Goal: Task Accomplishment & Management: Complete application form

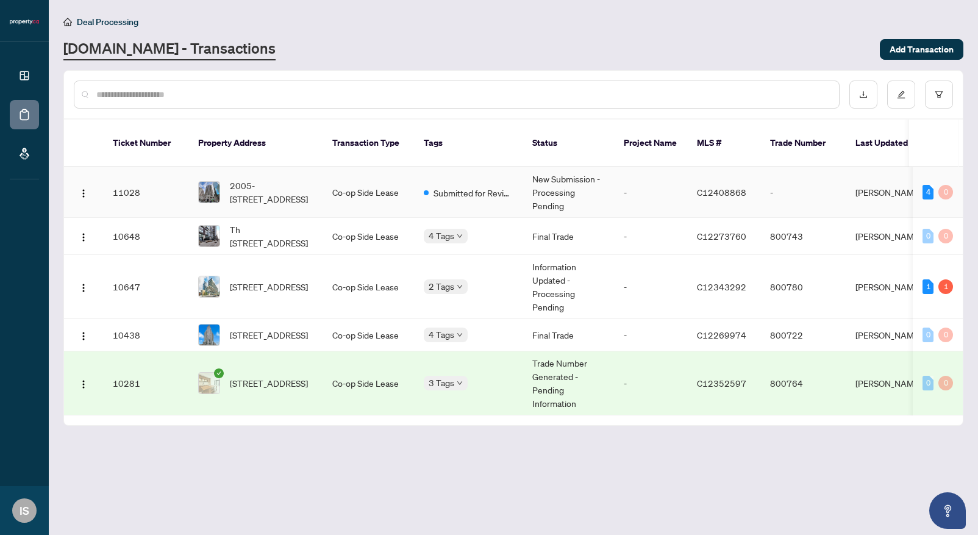
click at [812, 184] on td "-" at bounding box center [802, 192] width 85 height 51
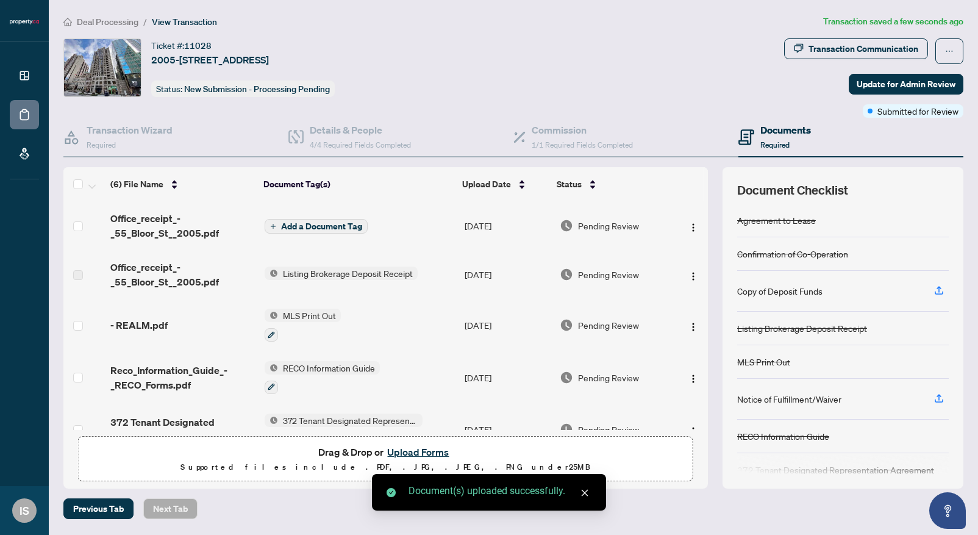
click at [351, 226] on span "Add a Document Tag" at bounding box center [321, 226] width 81 height 9
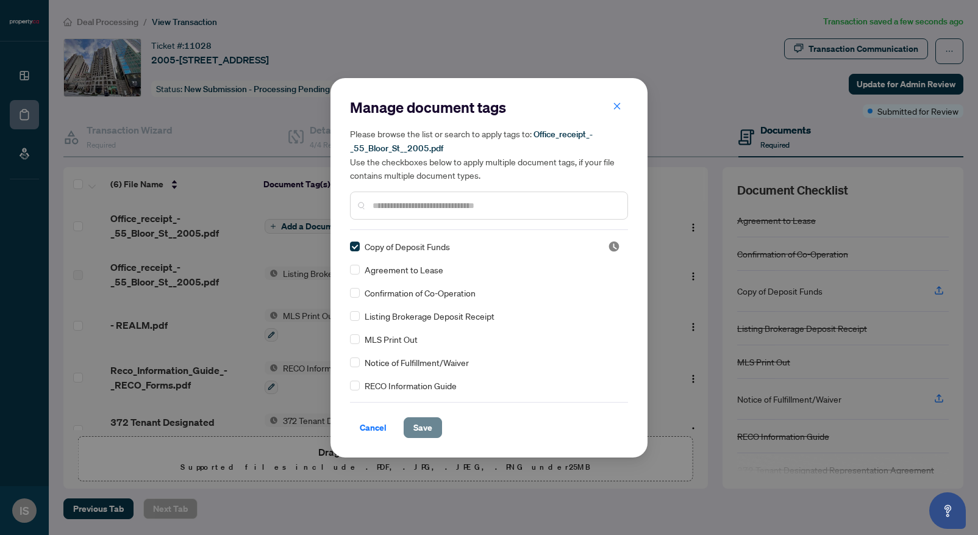
click at [427, 434] on span "Save" at bounding box center [422, 428] width 19 height 20
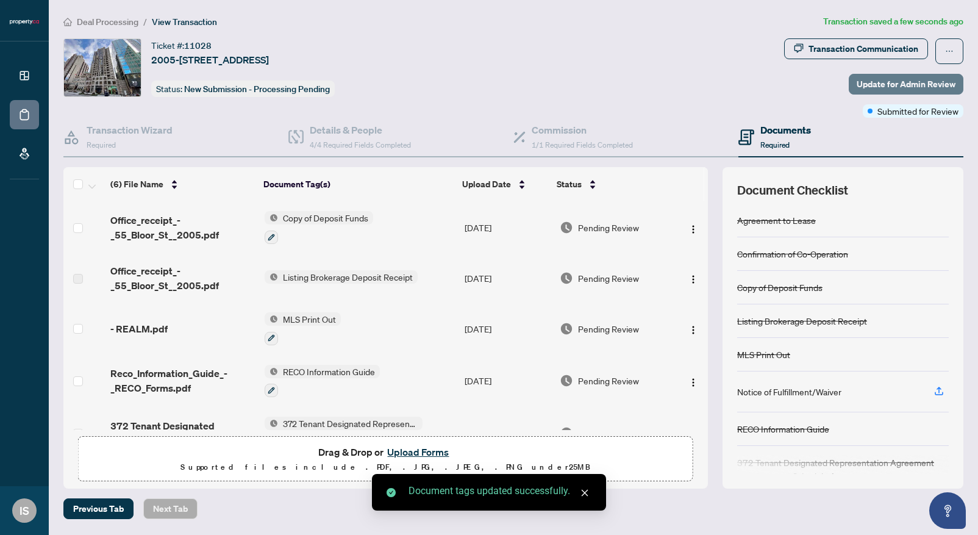
click at [878, 84] on span "Update for Admin Review" at bounding box center [906, 84] width 99 height 20
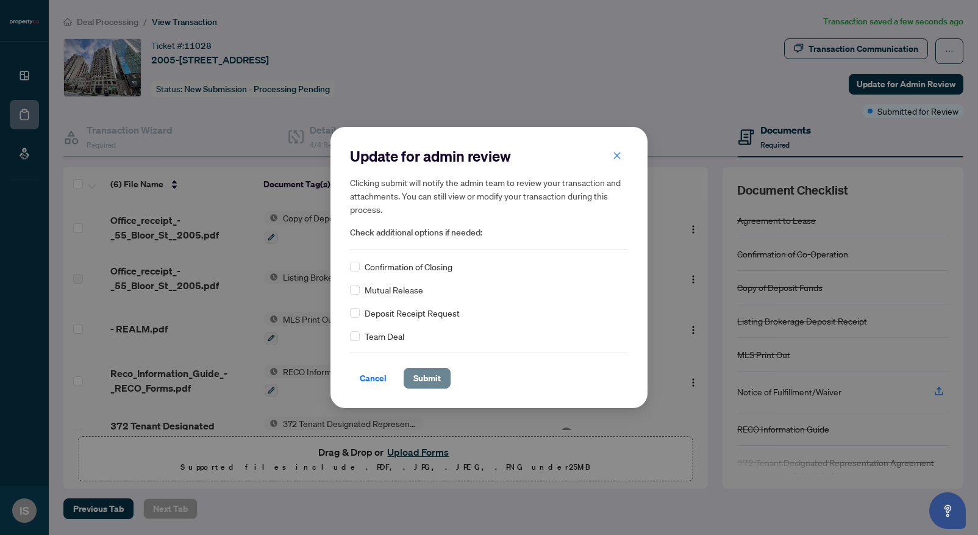
click at [421, 377] on span "Submit" at bounding box center [426, 378] width 27 height 20
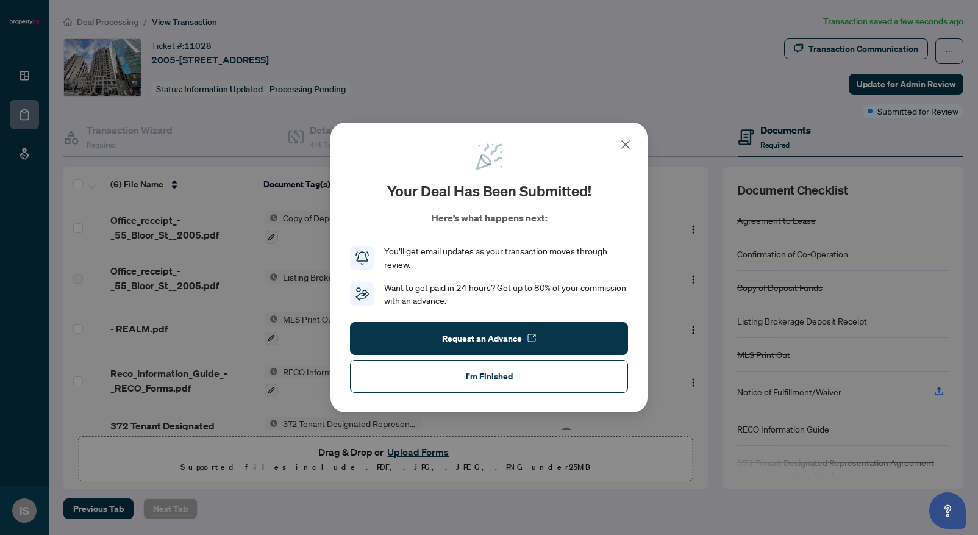
click at [635, 141] on div "Your deal has been submitted! Here’s what happens next: You’ll get email update…" at bounding box center [488, 268] width 317 height 290
click at [628, 143] on icon at bounding box center [625, 144] width 15 height 15
